Goal: Transaction & Acquisition: Download file/media

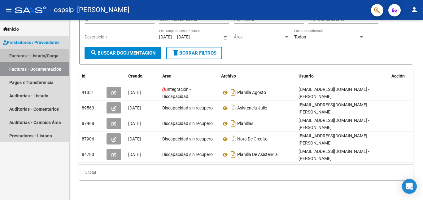
click at [37, 55] on link "Facturas - Listado/Carga" at bounding box center [34, 55] width 69 height 13
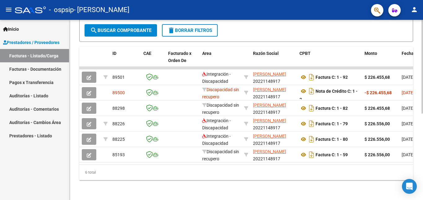
scroll to position [167, 0]
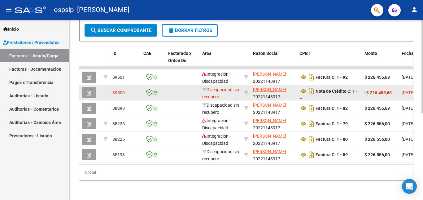
click at [89, 91] on icon "button" at bounding box center [89, 93] width 5 height 5
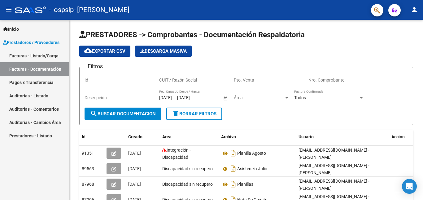
click at [50, 54] on link "Facturas - Listado/Carga" at bounding box center [34, 55] width 69 height 13
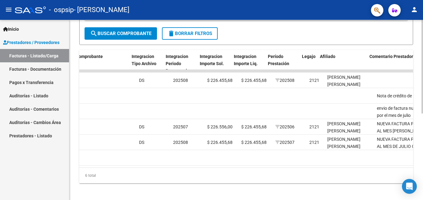
scroll to position [0, 618]
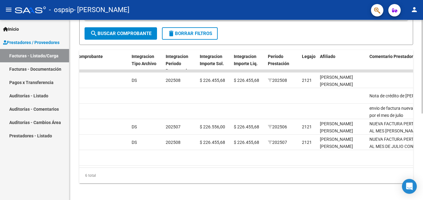
click at [299, 167] on datatable-body "89501 Integración - Discapacidad [PERSON_NAME] 20221148917 Factura C: 1 - 92 $ …" at bounding box center [246, 118] width 334 height 97
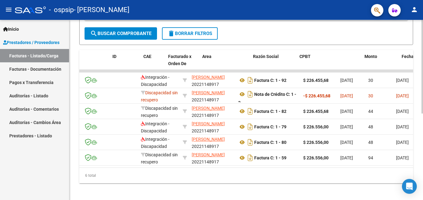
scroll to position [0, 0]
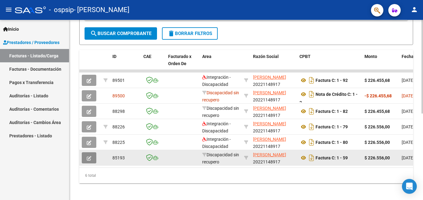
click at [89, 158] on icon "button" at bounding box center [89, 158] width 5 height 5
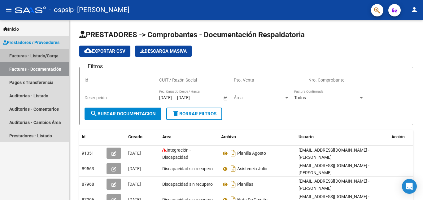
click at [43, 54] on link "Facturas - Listado/Carga" at bounding box center [34, 55] width 69 height 13
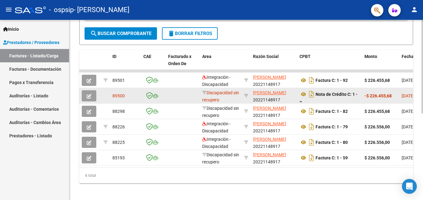
click at [84, 97] on button "button" at bounding box center [89, 95] width 15 height 11
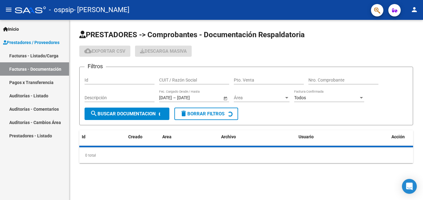
click at [37, 53] on link "Facturas - Listado/Carga" at bounding box center [34, 55] width 69 height 13
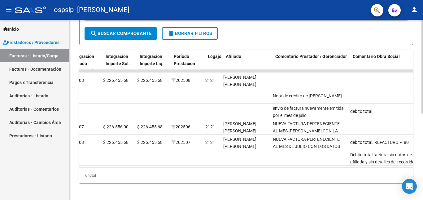
scroll to position [0, 712]
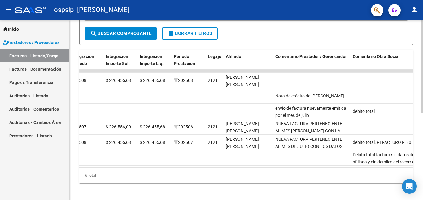
drag, startPoint x: 319, startPoint y: 172, endPoint x: 293, endPoint y: 170, distance: 25.8
click at [293, 167] on datatable-body "89501 Integración - Discapacidad [PERSON_NAME] 20221148917 Factura C: 1 - 92 $ …" at bounding box center [246, 118] width 334 height 97
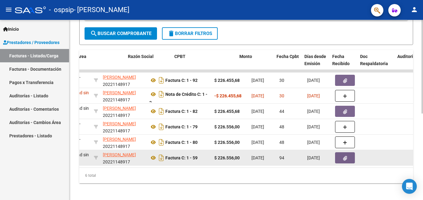
scroll to position [0, 125]
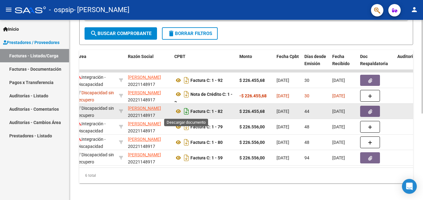
click at [187, 112] on icon "Descargar documento" at bounding box center [186, 111] width 8 height 10
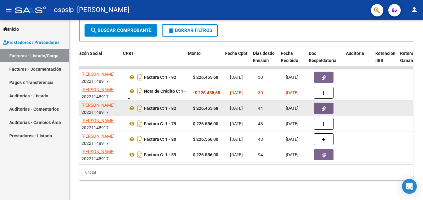
scroll to position [0, 180]
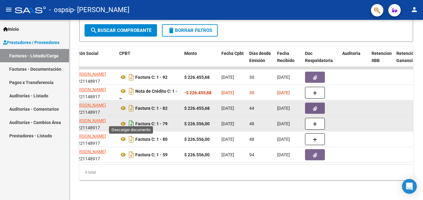
click at [130, 120] on icon "Descargar documento" at bounding box center [131, 124] width 8 height 10
click at [123, 120] on icon at bounding box center [123, 123] width 8 height 7
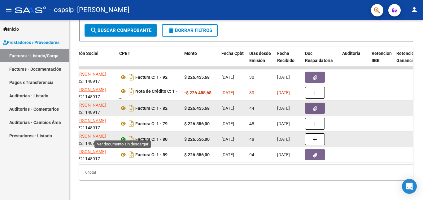
click at [123, 135] on icon at bounding box center [123, 138] width 8 height 7
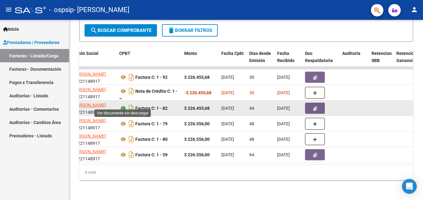
click at [122, 104] on icon at bounding box center [123, 107] width 8 height 7
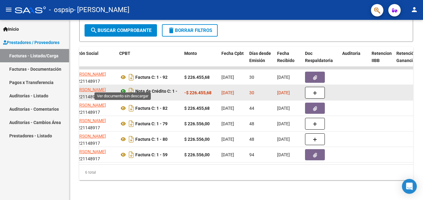
click at [123, 87] on icon at bounding box center [123, 90] width 8 height 7
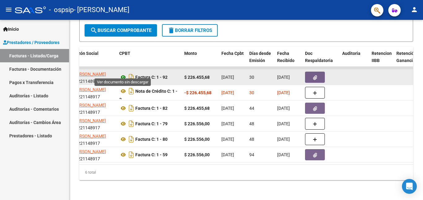
click at [123, 73] on icon at bounding box center [123, 76] width 8 height 7
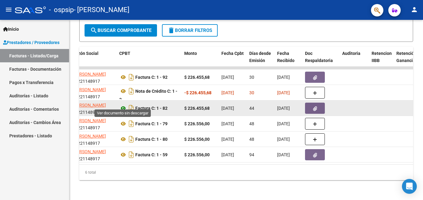
click at [123, 104] on icon at bounding box center [123, 107] width 8 height 7
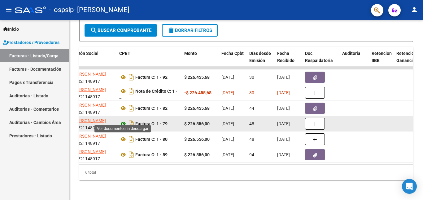
click at [124, 120] on icon at bounding box center [123, 123] width 8 height 7
